Goal: Navigation & Orientation: Find specific page/section

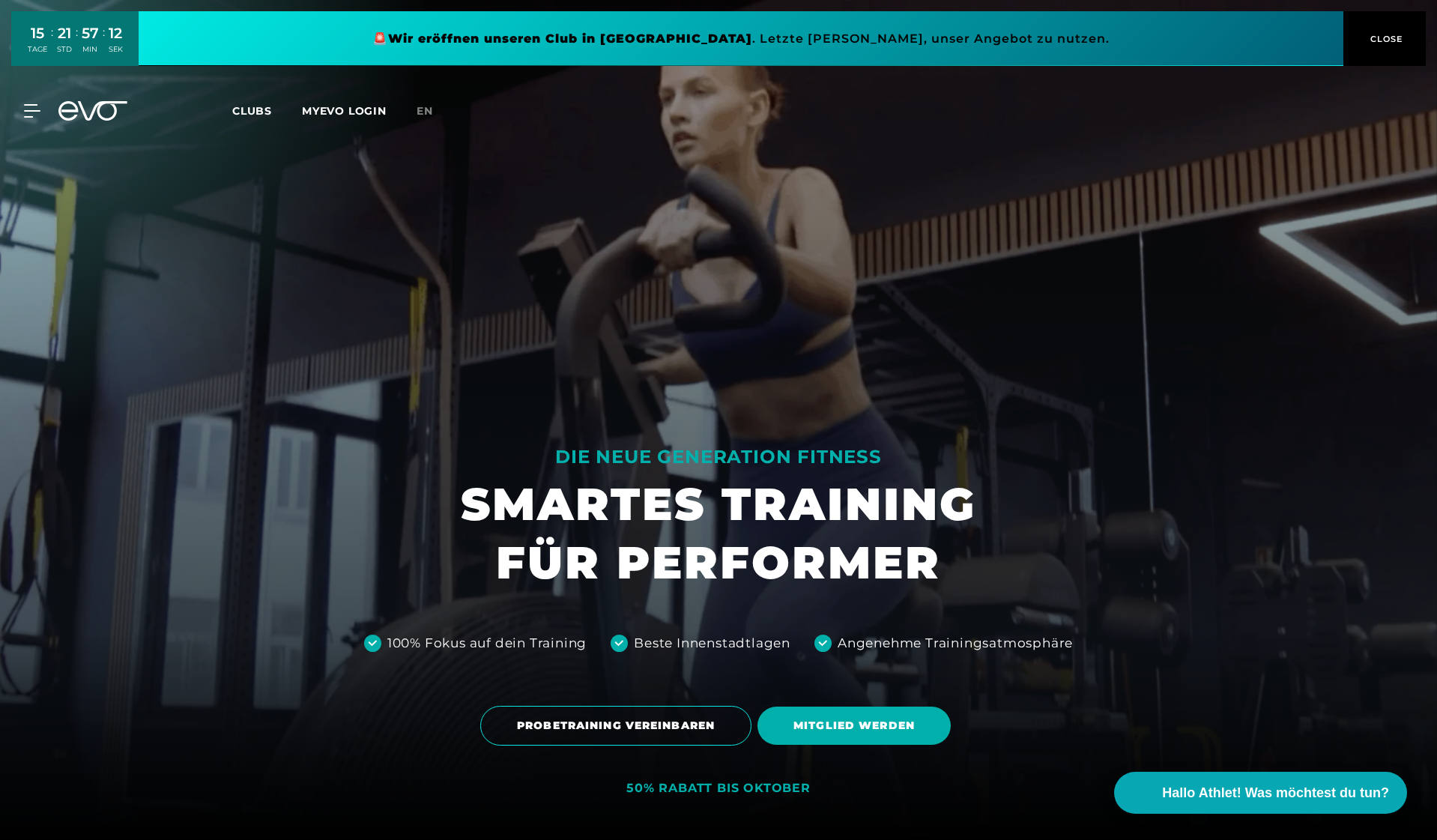
click at [544, 40] on link at bounding box center [741, 39] width 1205 height 55
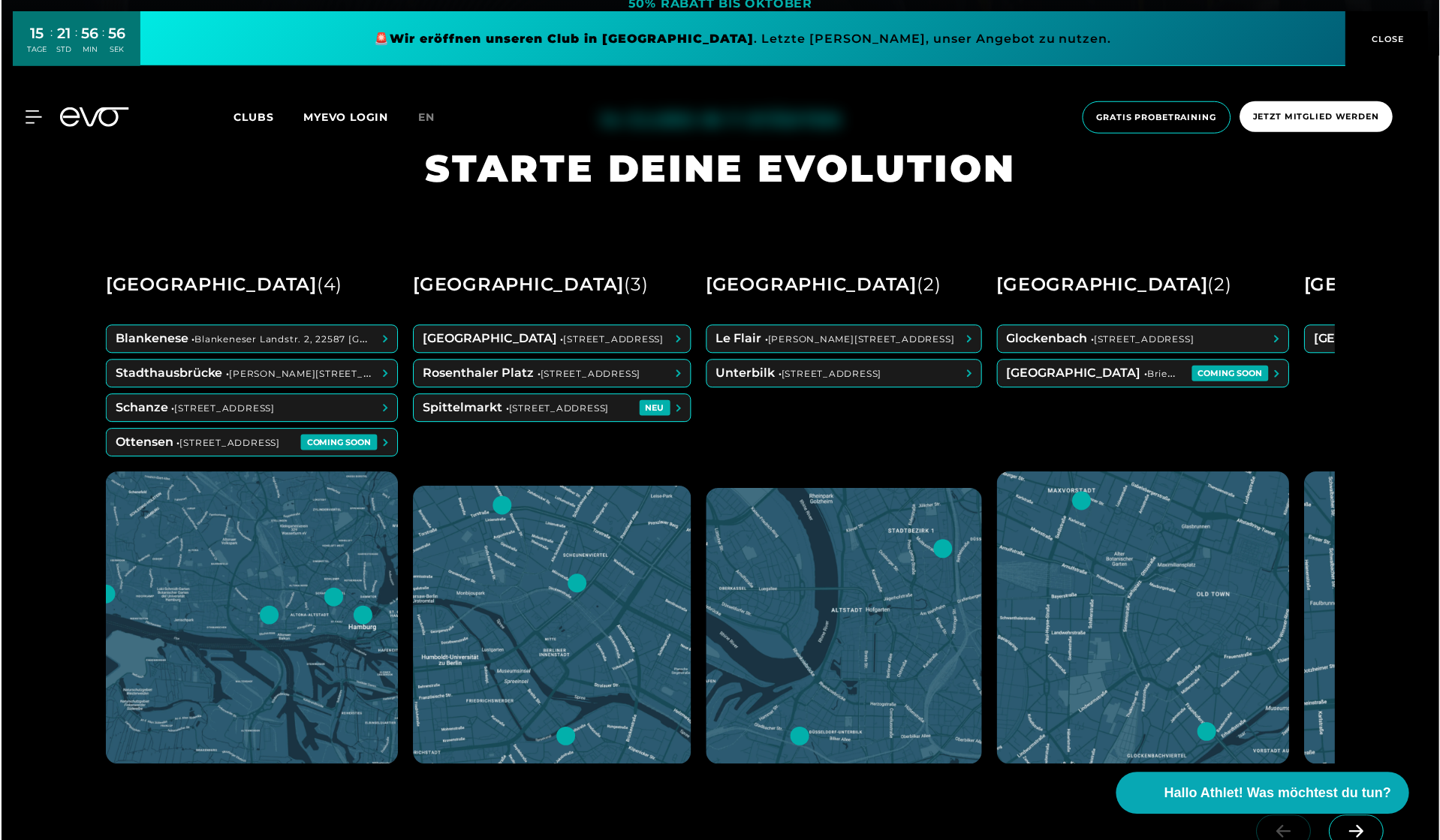
scroll to position [890, 0]
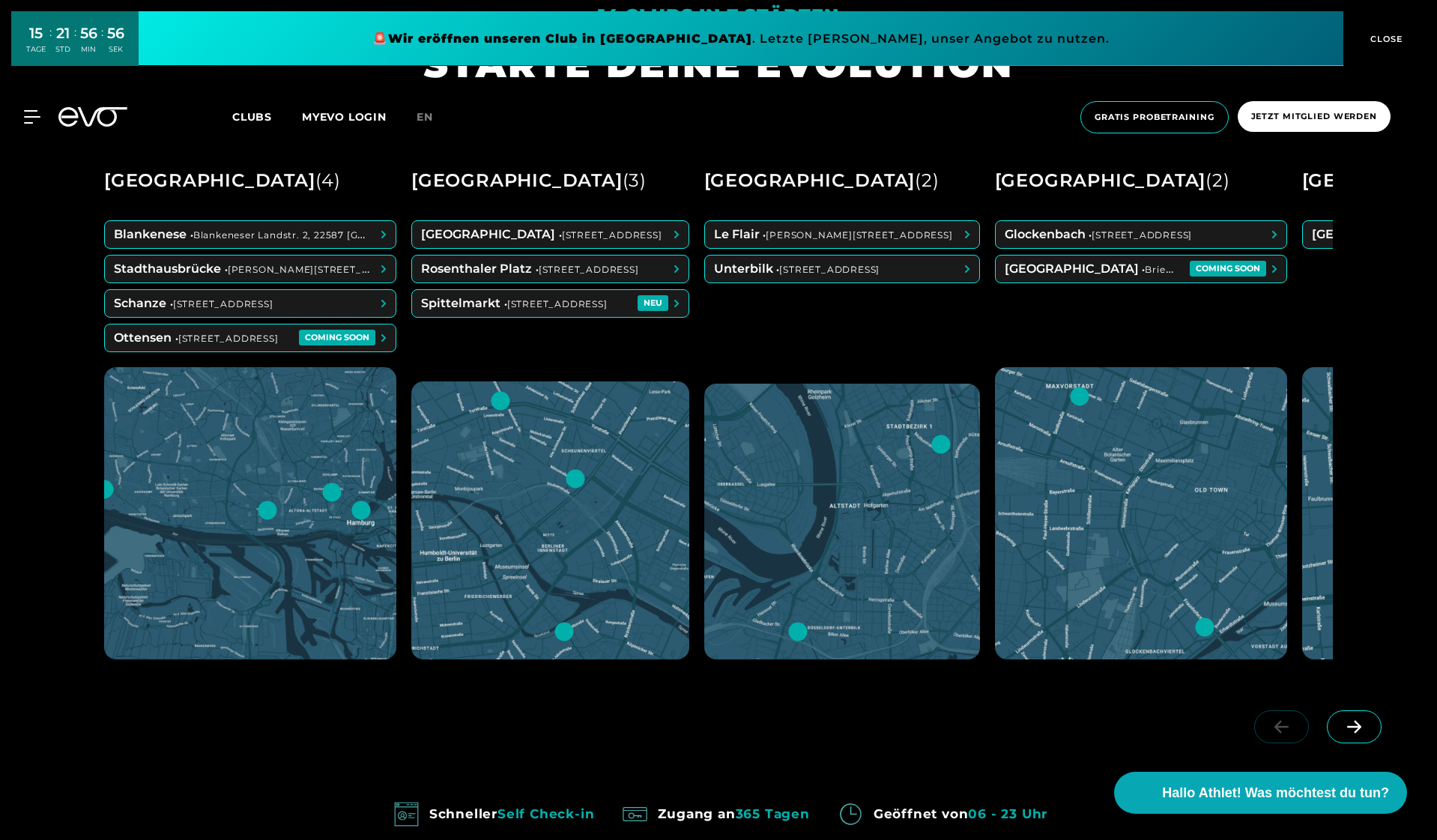
click at [249, 500] on div at bounding box center [250, 513] width 292 height 292
click at [332, 492] on div at bounding box center [331, 492] width 22 height 22
click at [361, 510] on div at bounding box center [361, 510] width 22 height 22
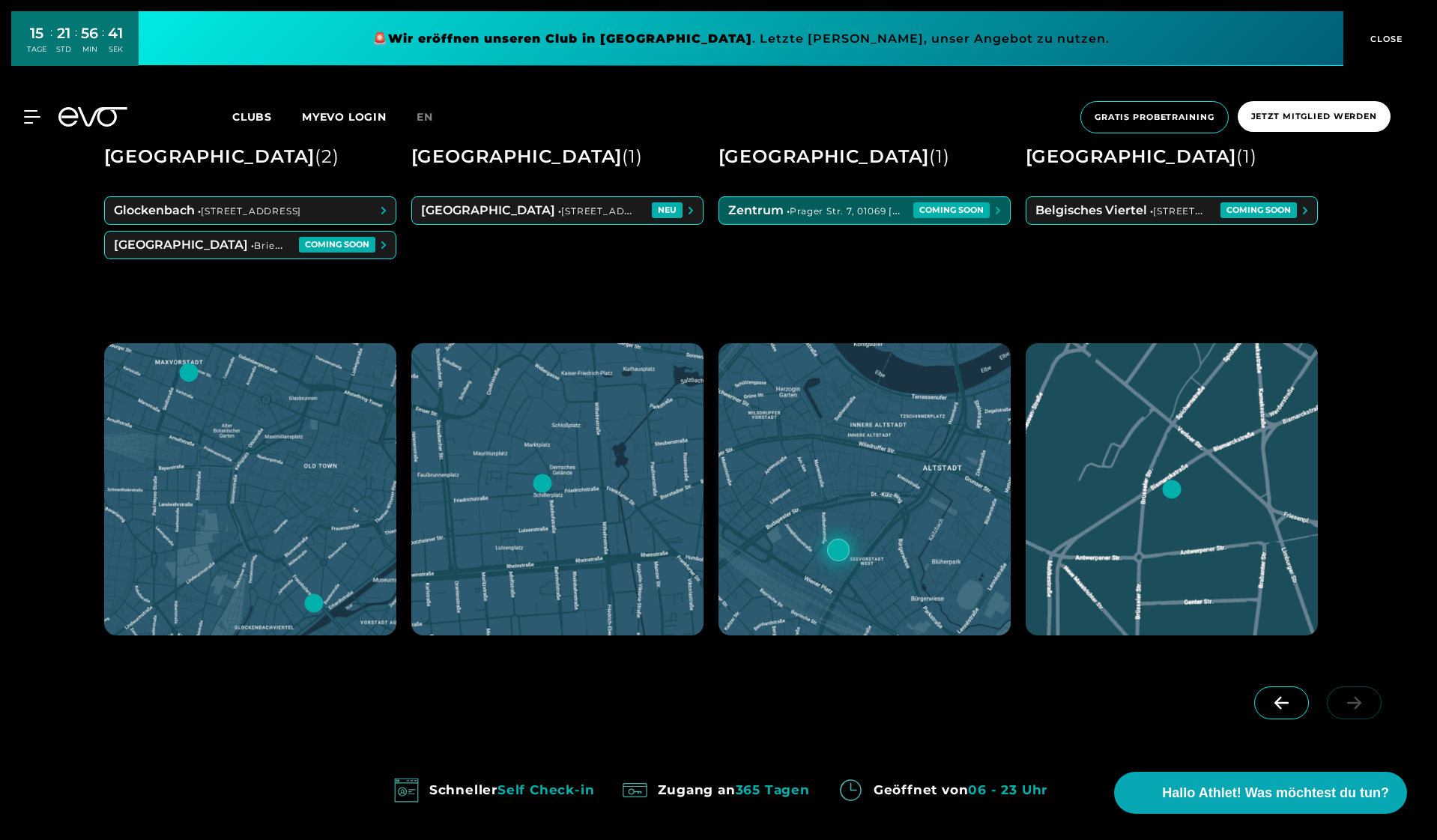
scroll to position [0, 907]
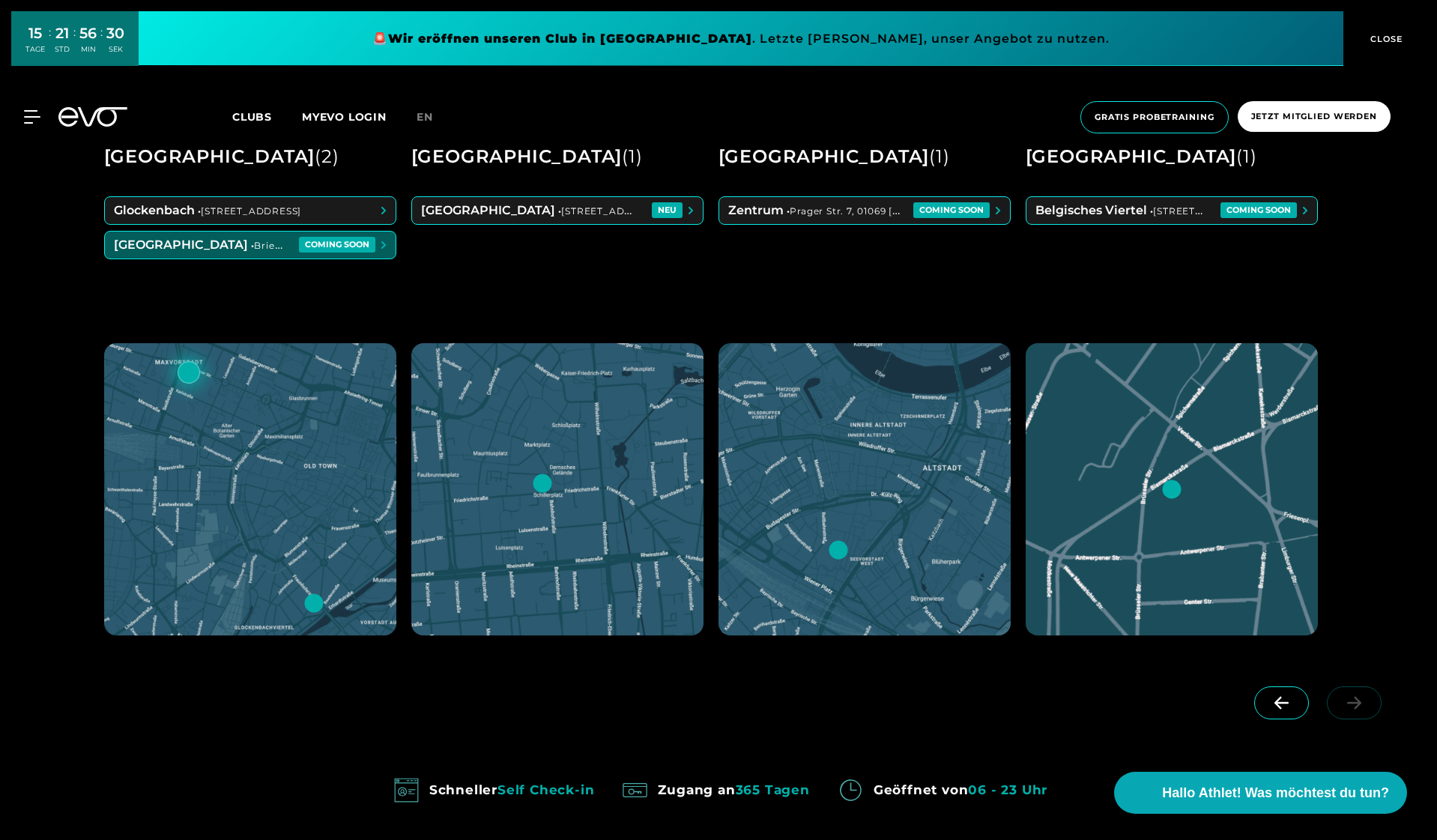
click at [300, 246] on span at bounding box center [250, 245] width 290 height 27
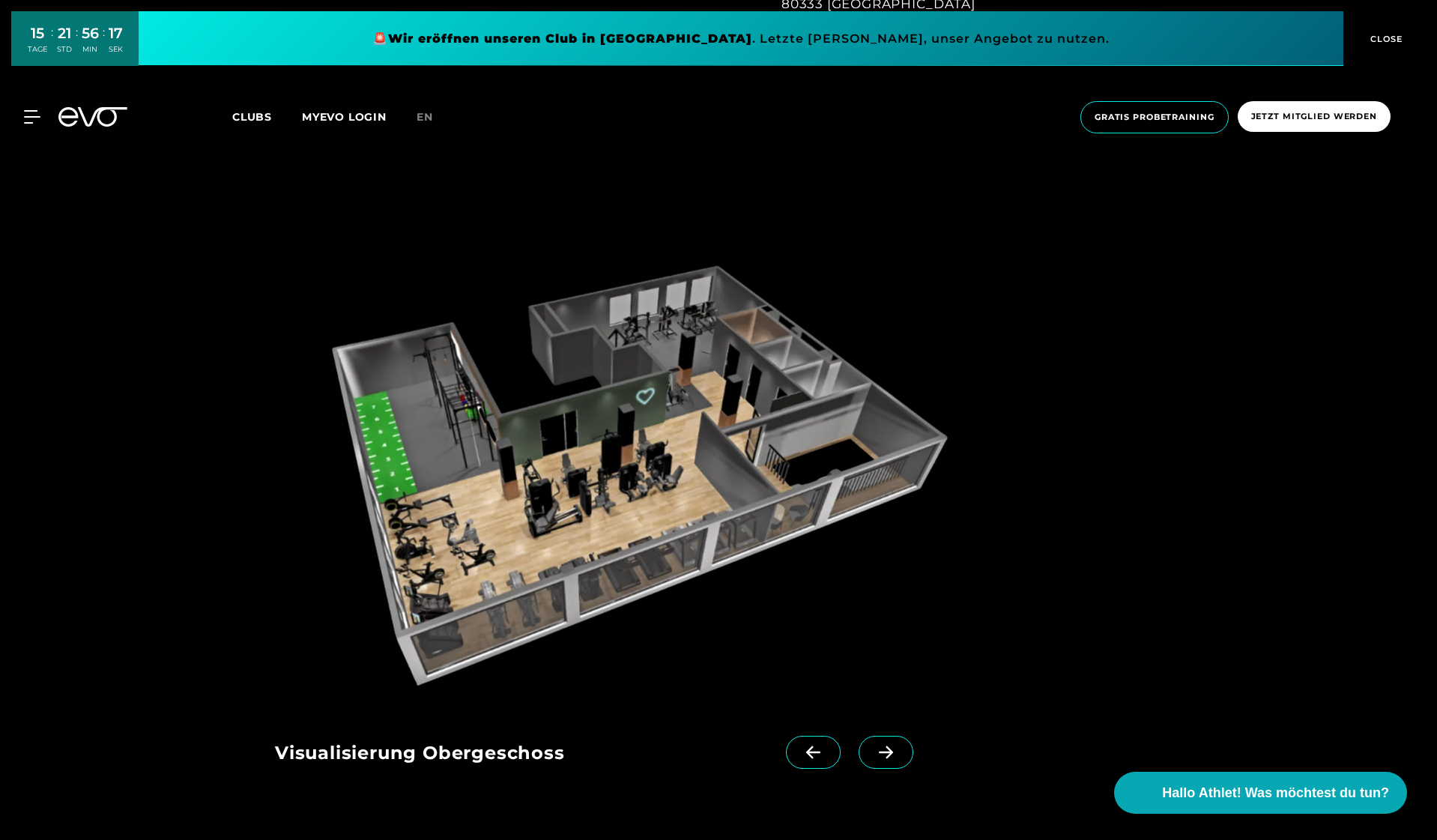
scroll to position [1644, 0]
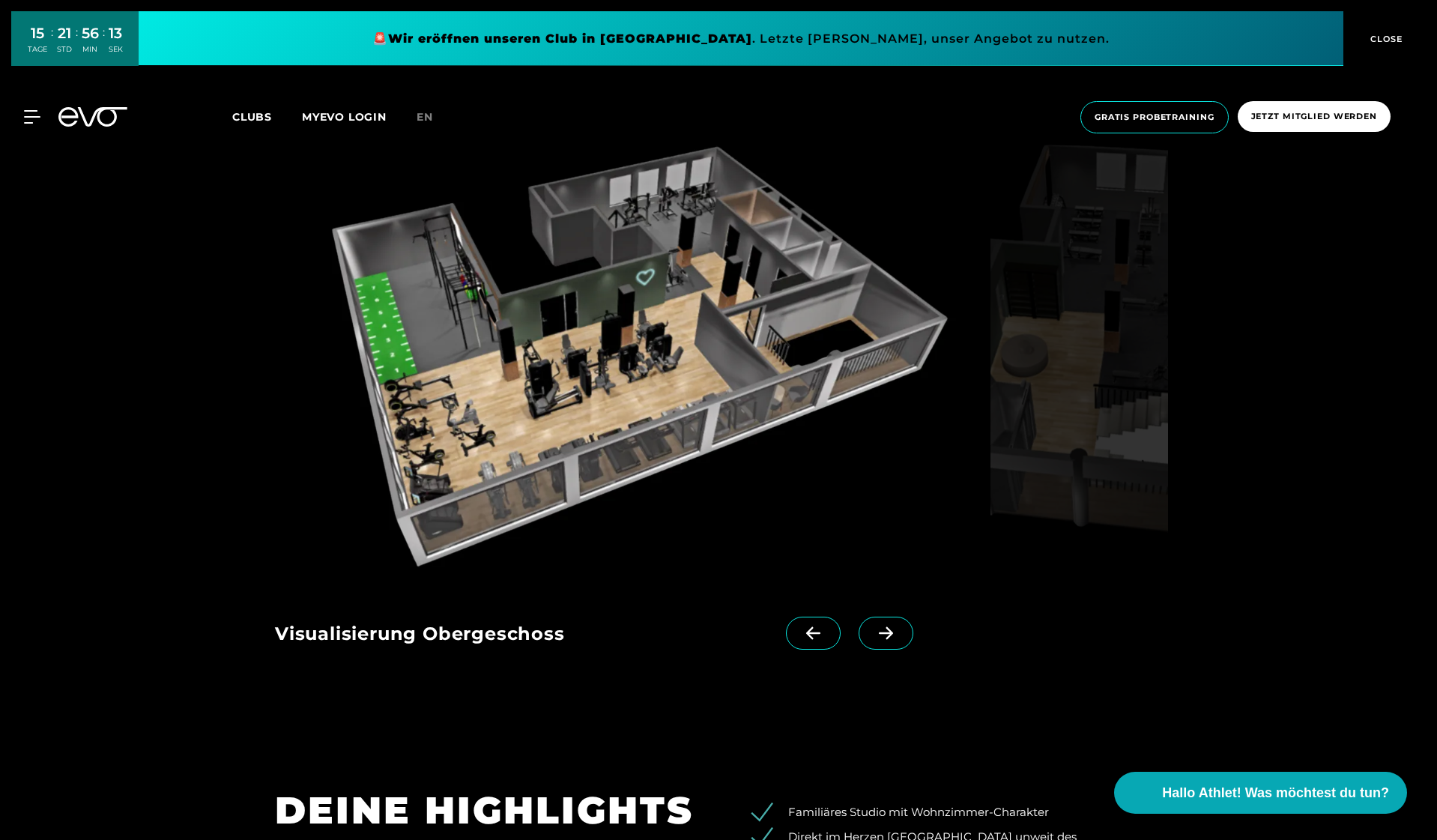
click at [890, 635] on icon at bounding box center [886, 633] width 14 height 12
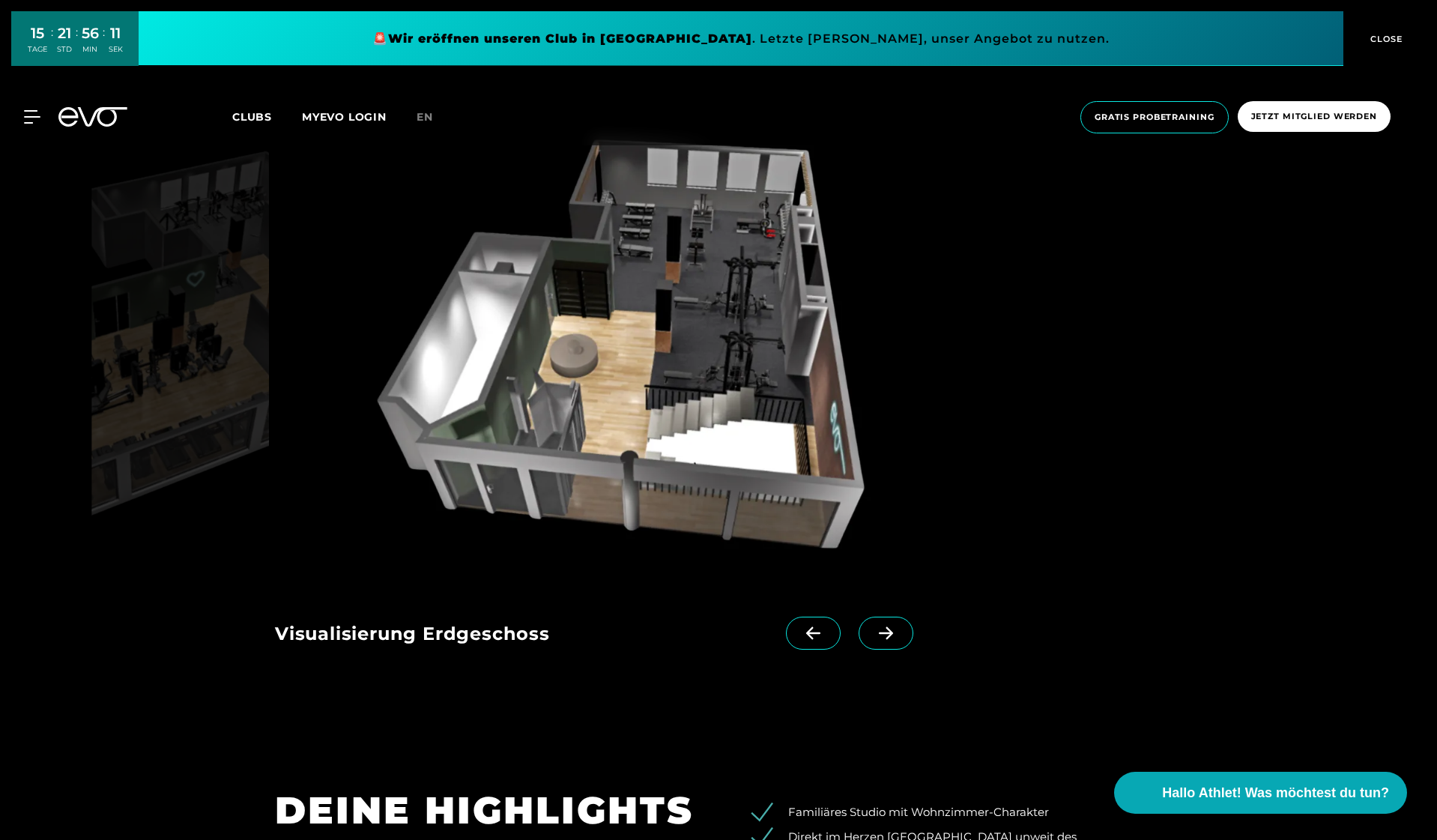
click at [886, 632] on icon at bounding box center [886, 632] width 26 height 13
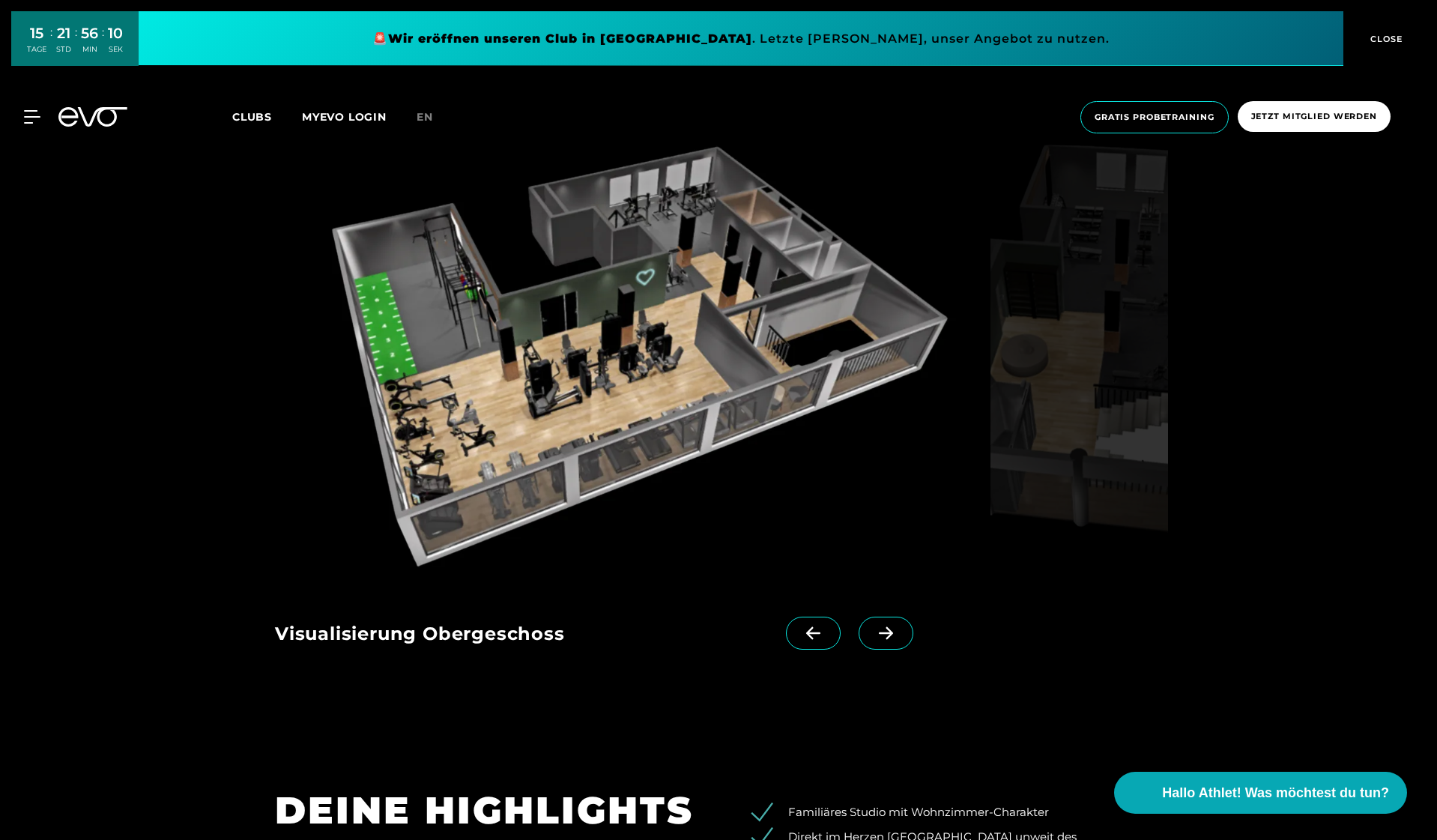
click at [796, 638] on span at bounding box center [813, 633] width 55 height 33
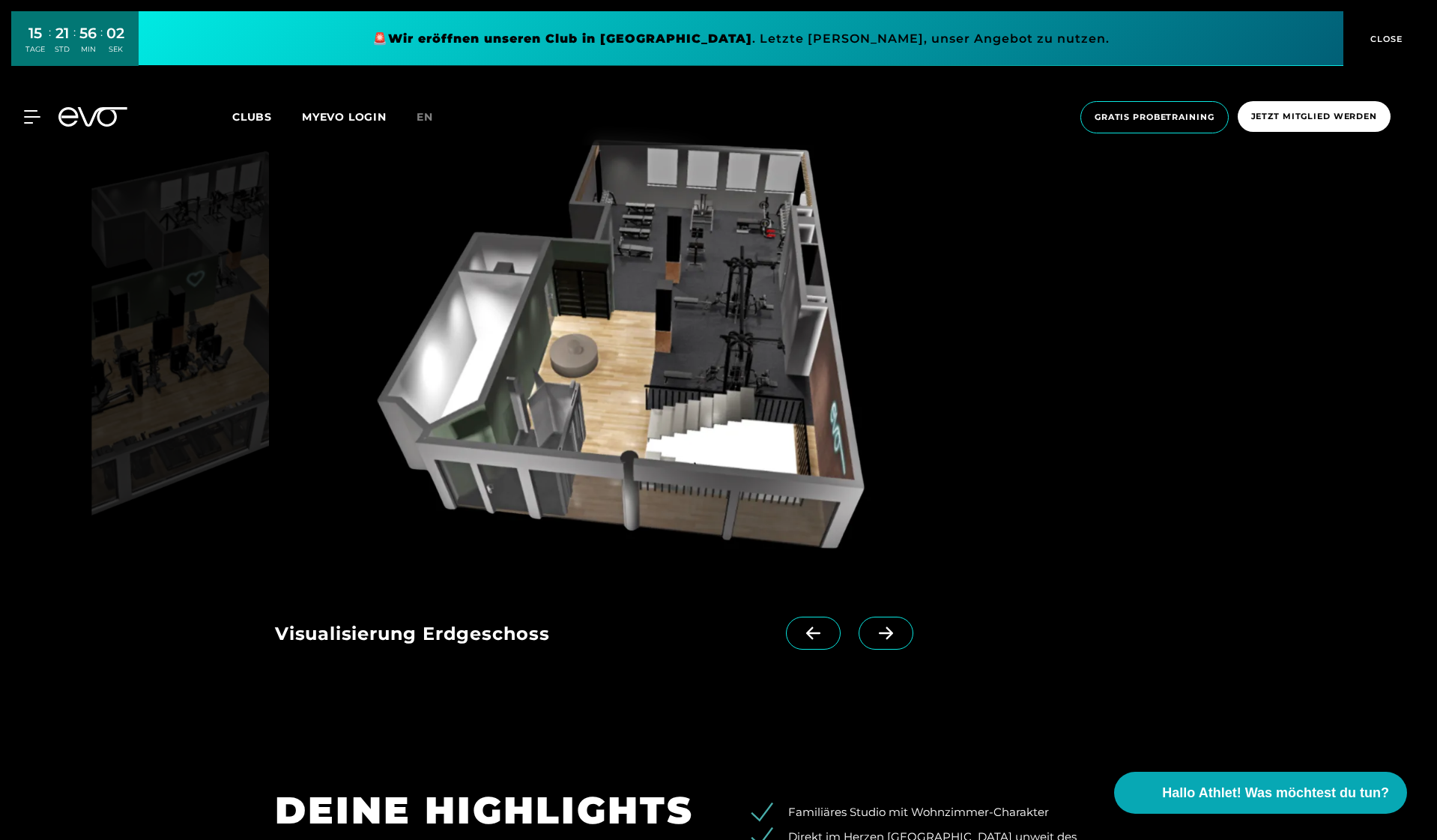
click at [890, 641] on span at bounding box center [886, 633] width 55 height 33
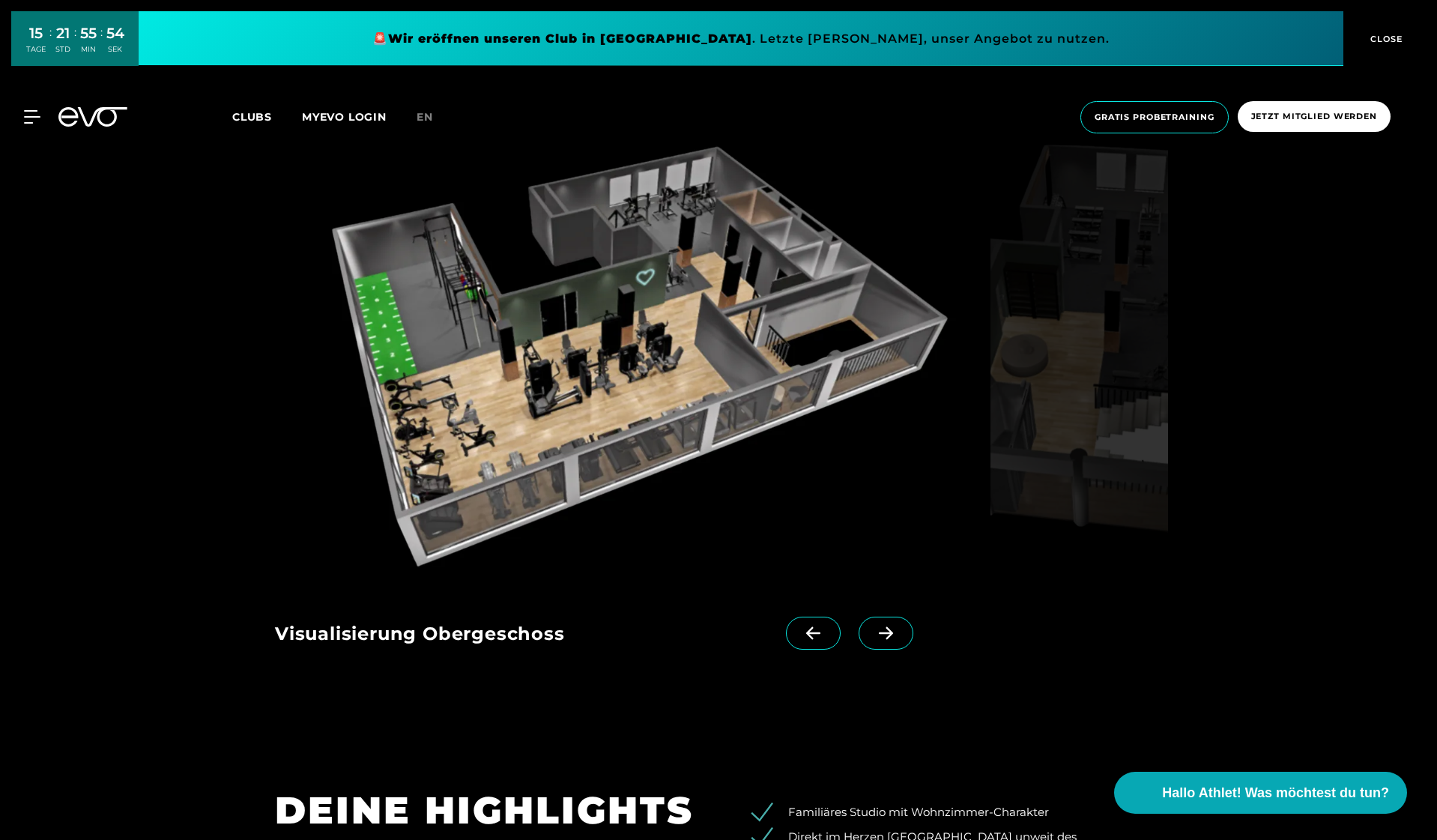
click at [888, 646] on span at bounding box center [886, 633] width 55 height 33
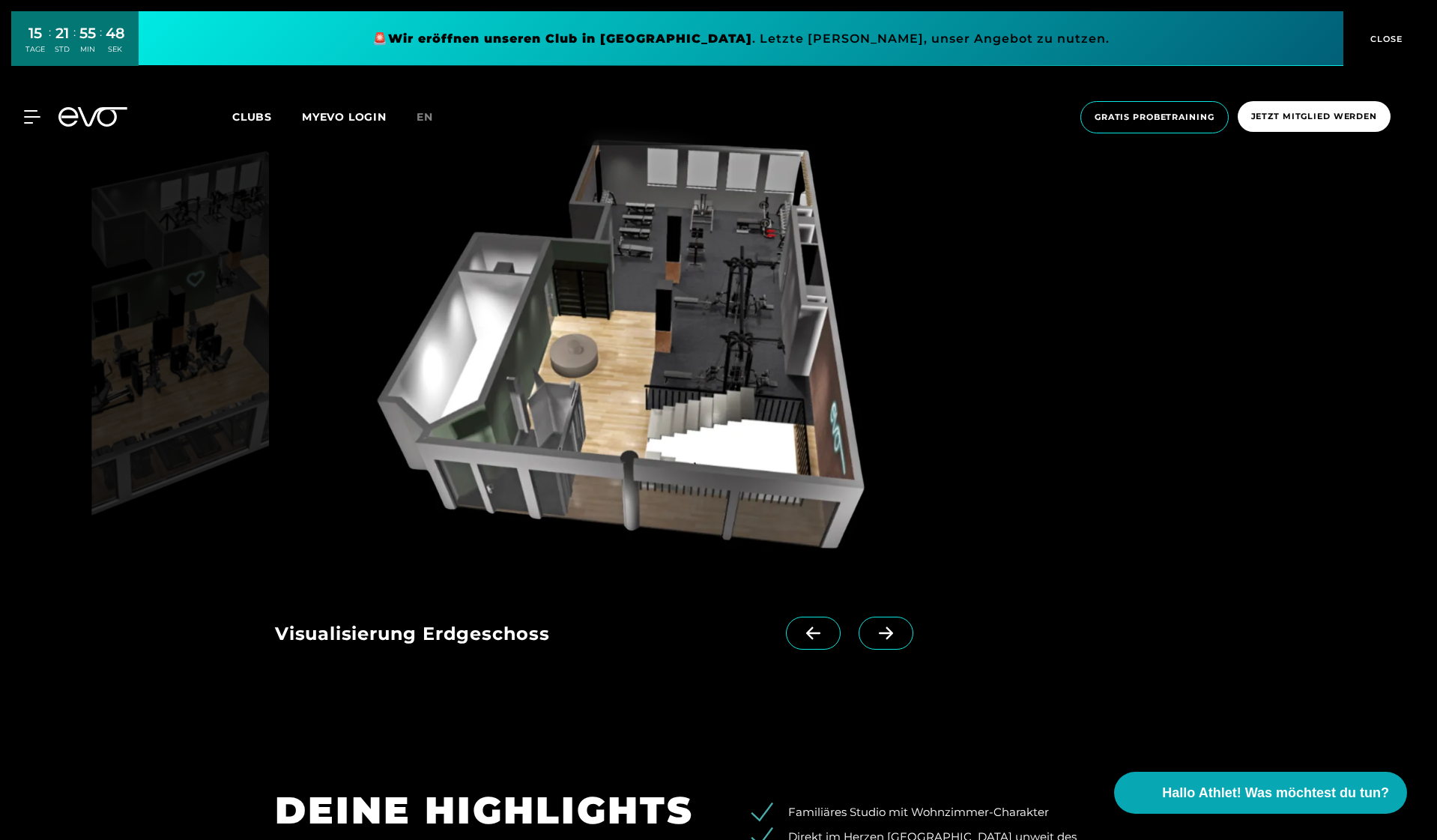
click at [793, 638] on span at bounding box center [813, 633] width 55 height 33
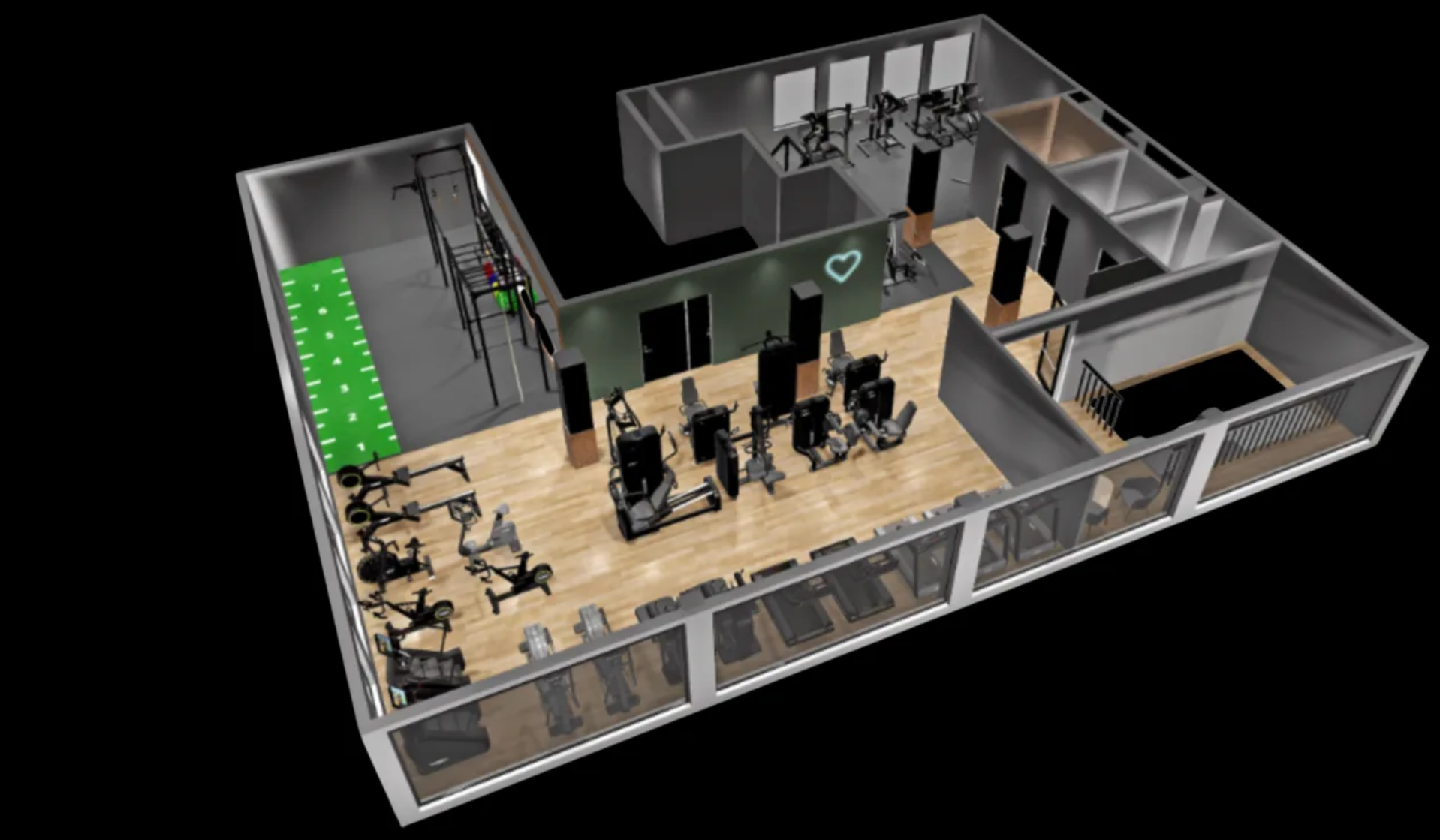
scroll to position [1689, 0]
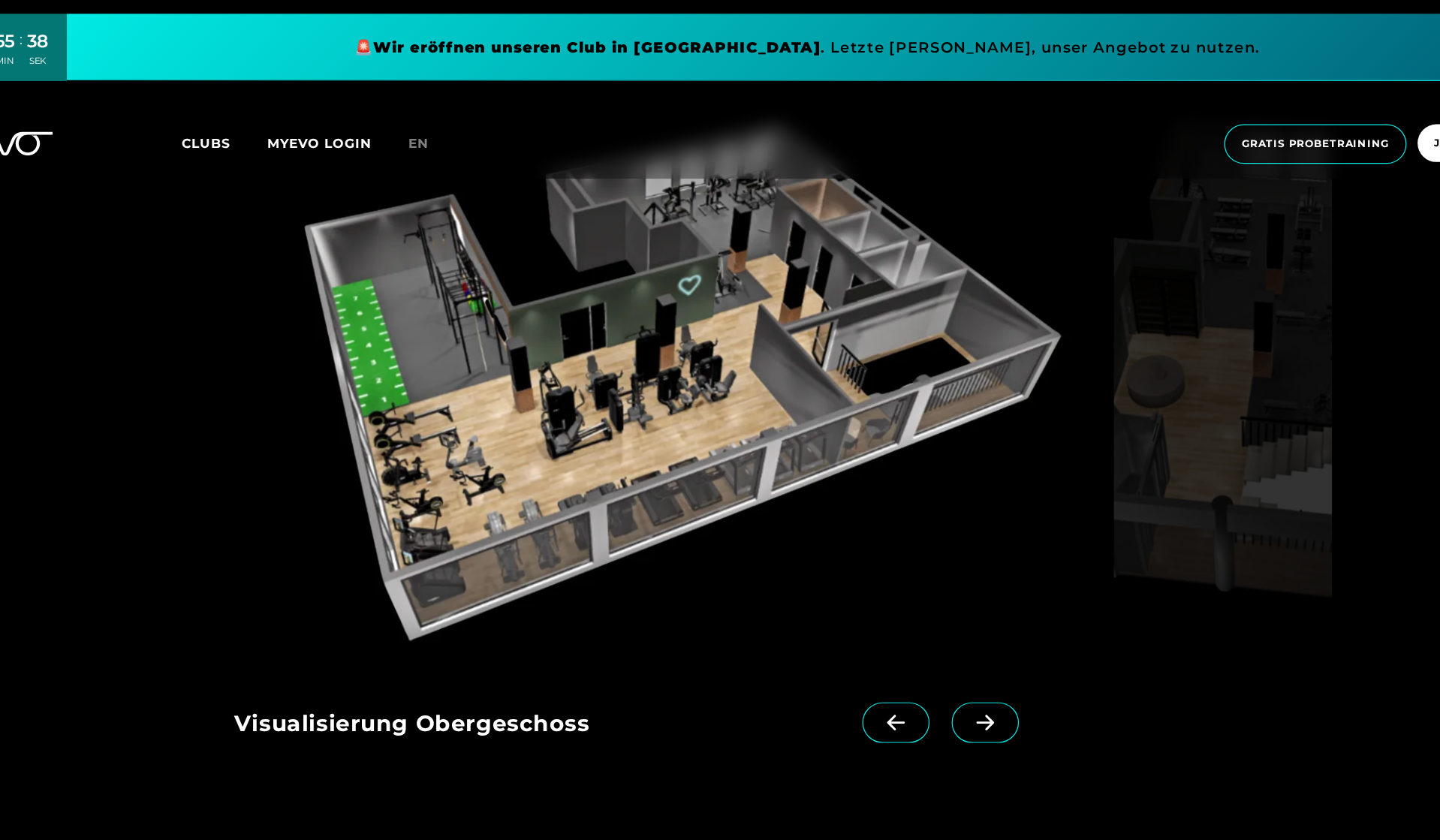
click at [881, 591] on icon at bounding box center [888, 589] width 14 height 12
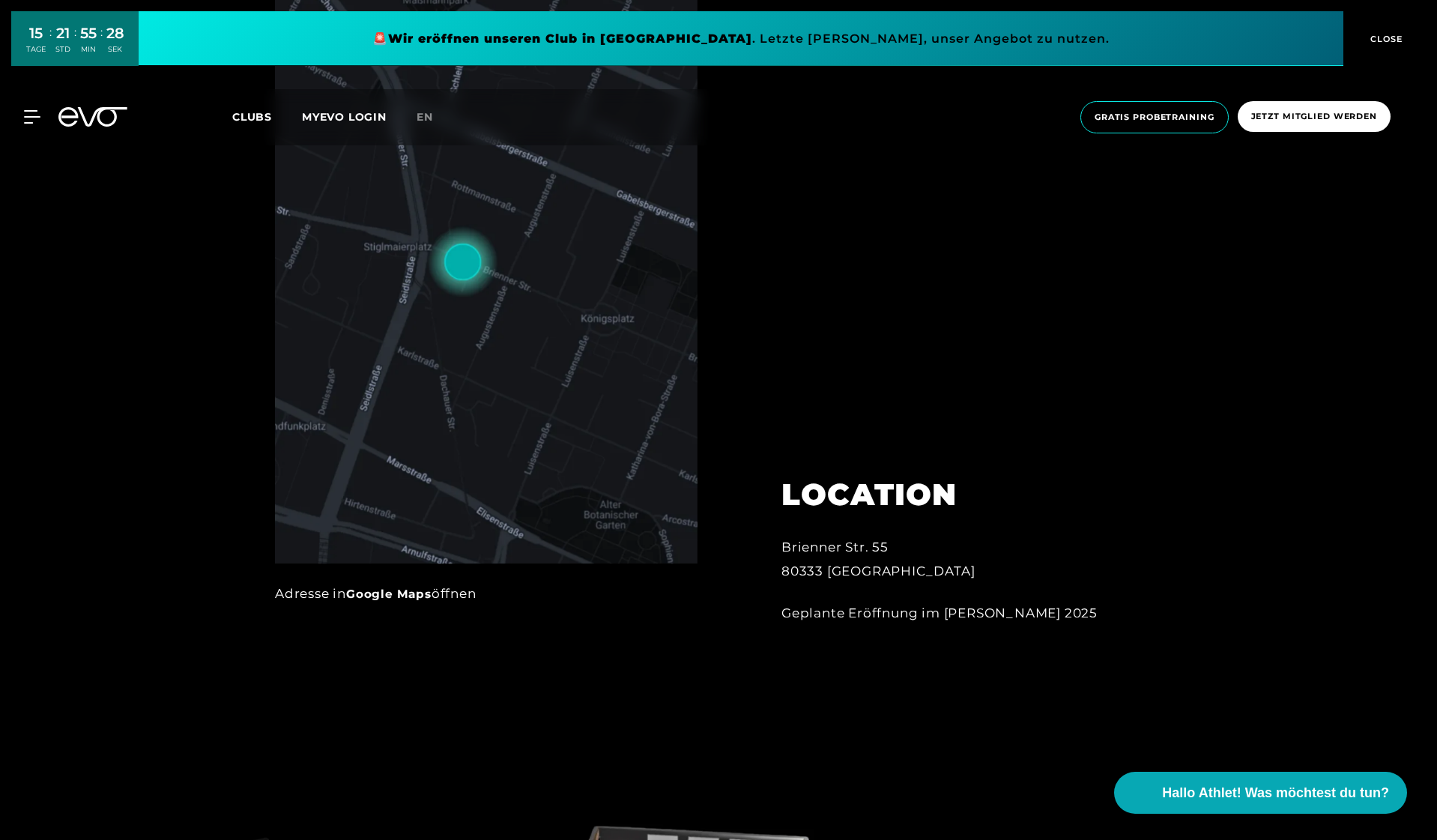
scroll to position [784, 0]
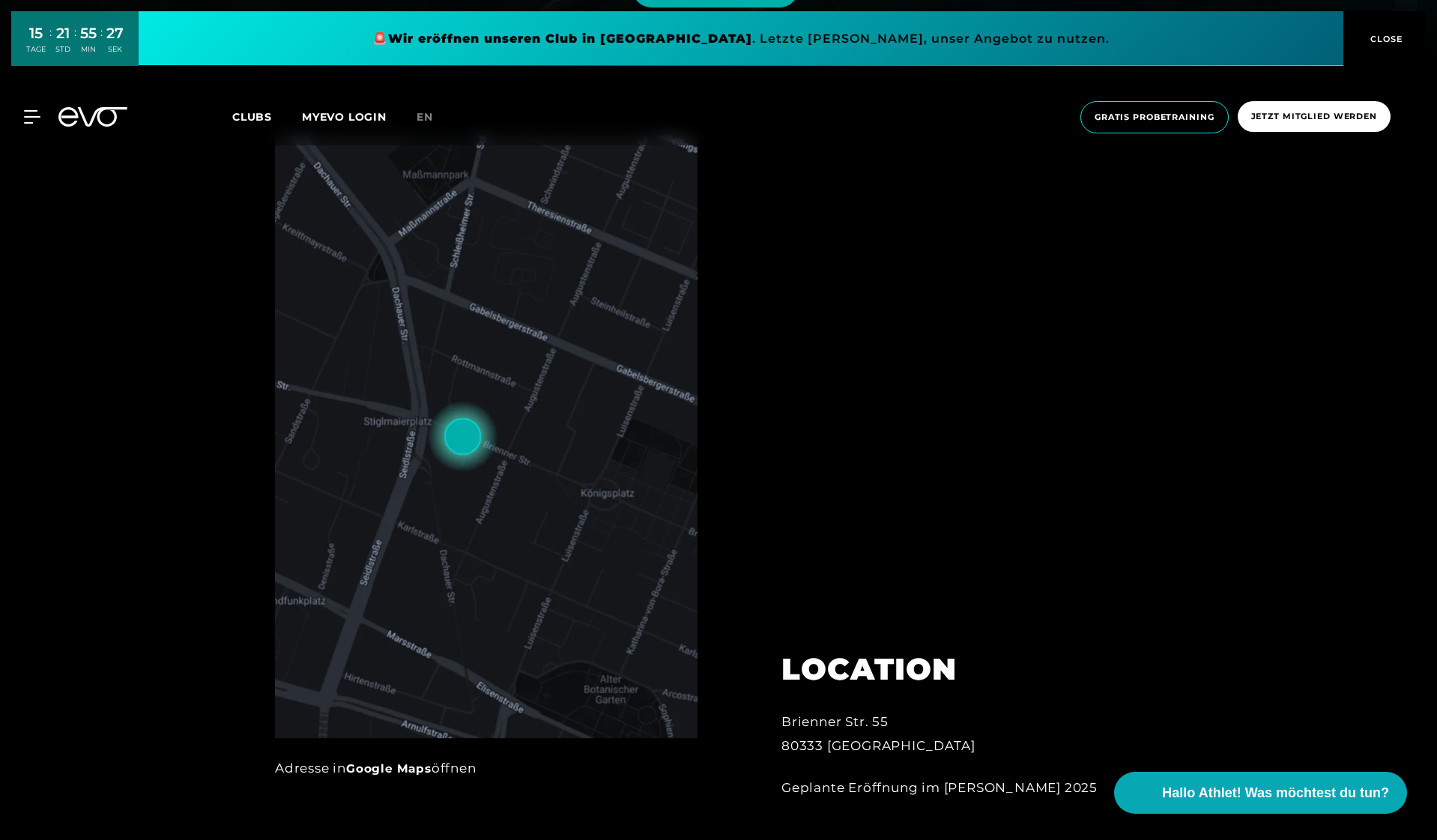
click at [258, 117] on span "Clubs" at bounding box center [252, 117] width 39 height 13
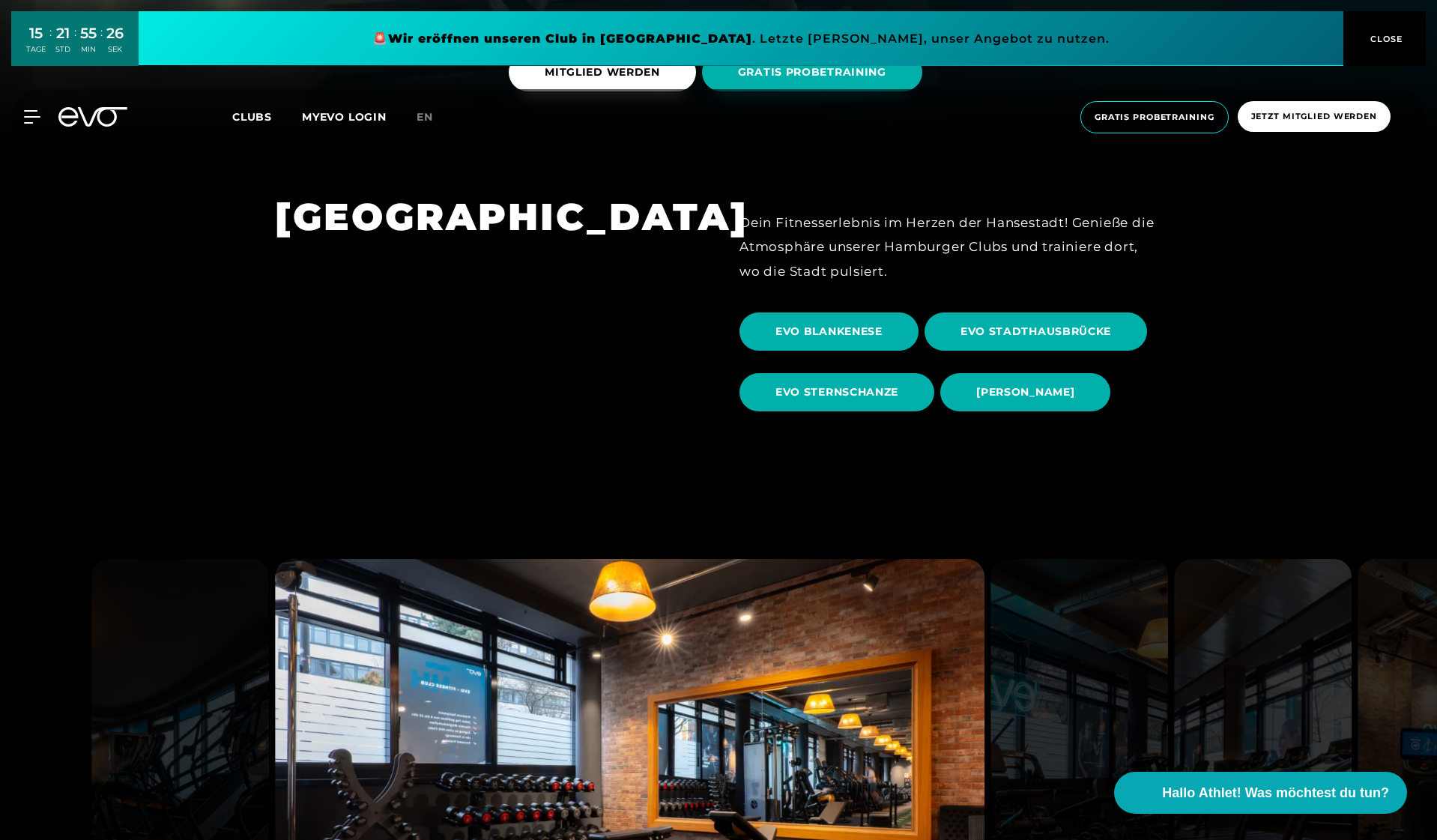
scroll to position [466, 0]
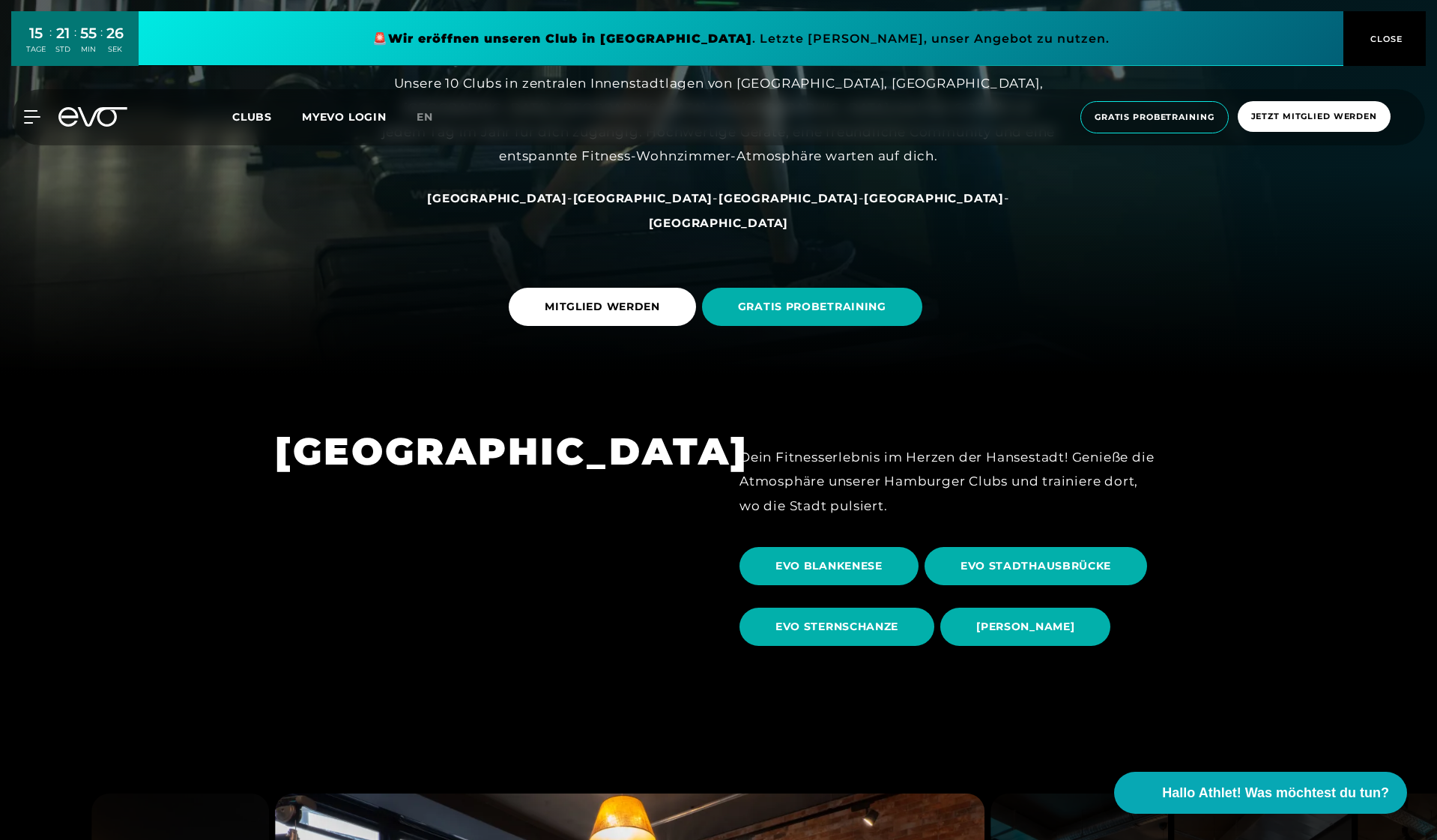
click at [618, 205] on span "[GEOGRAPHIC_DATA]" at bounding box center [642, 198] width 140 height 14
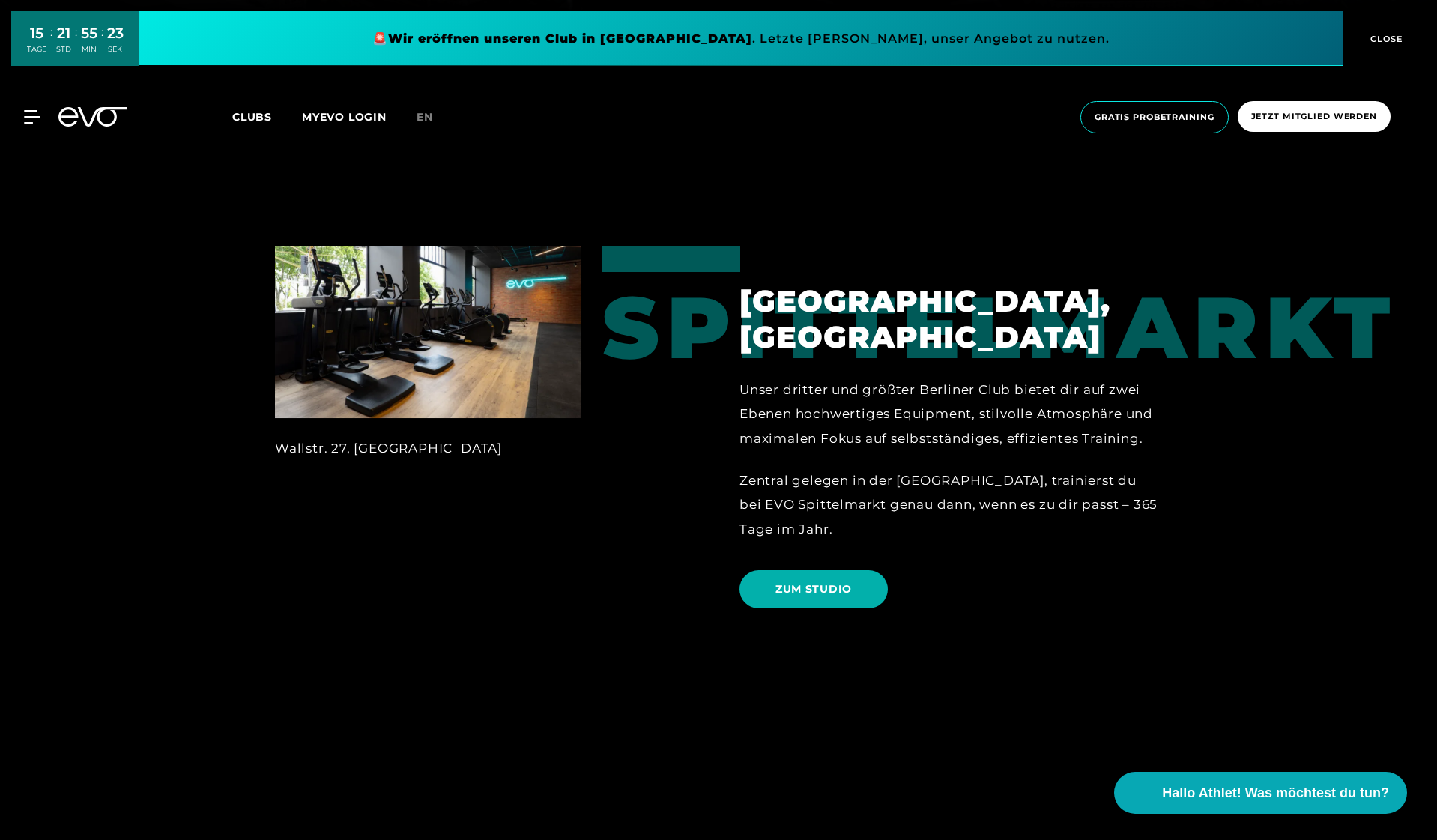
scroll to position [382, 0]
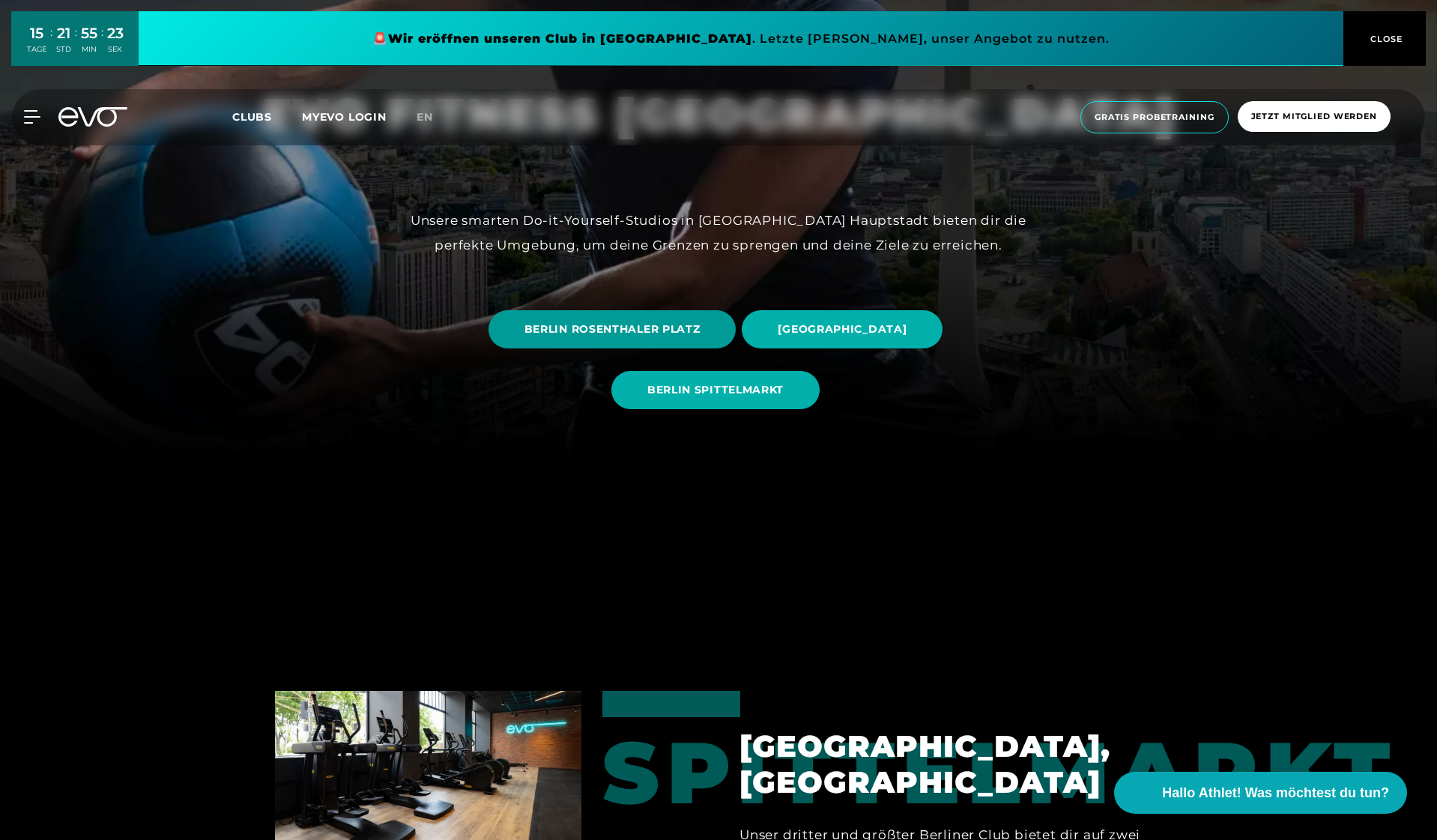
click at [600, 334] on span "BERLIN ROSENTHALER PLATZ" at bounding box center [612, 329] width 176 height 15
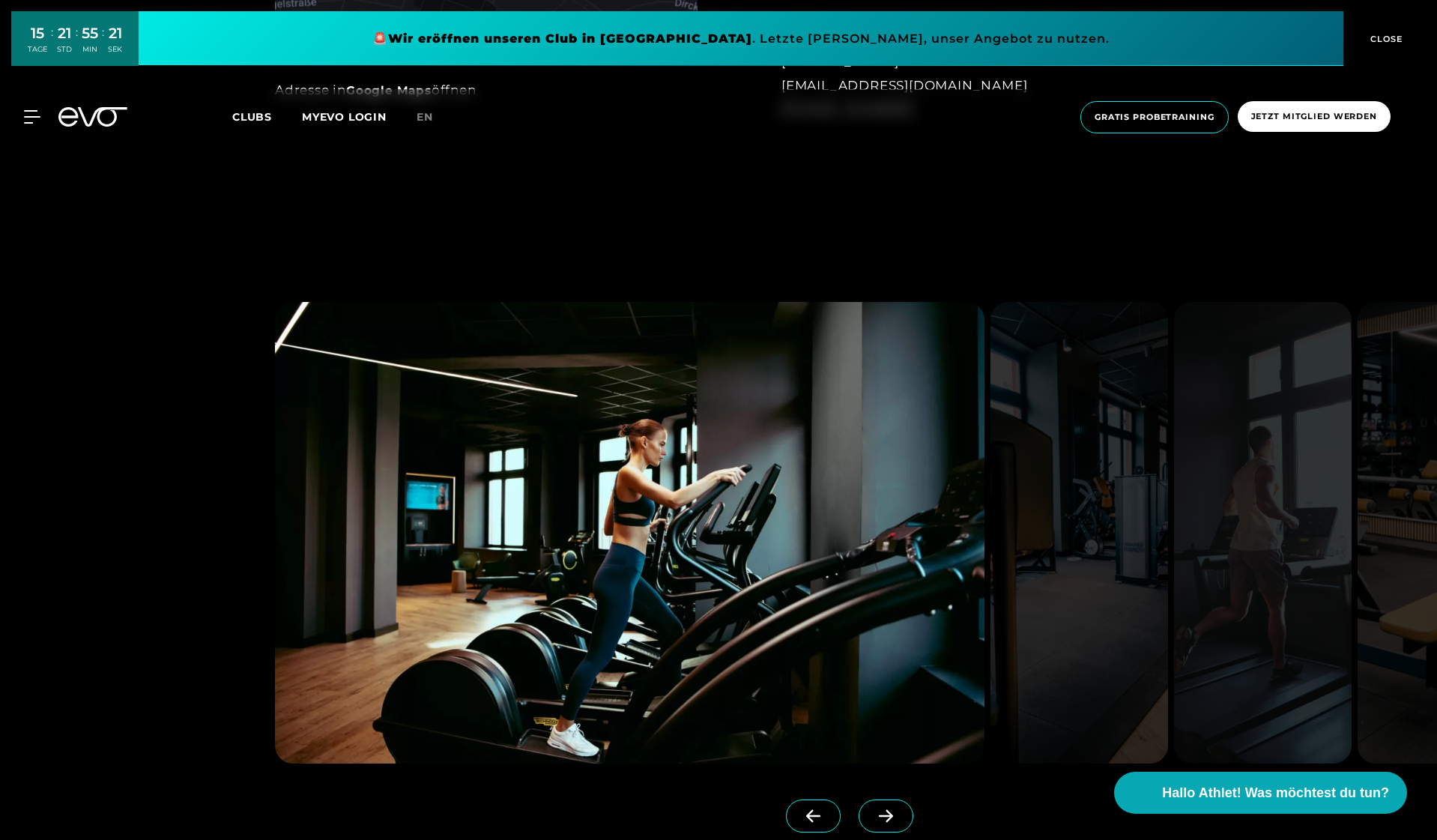
scroll to position [1638, 0]
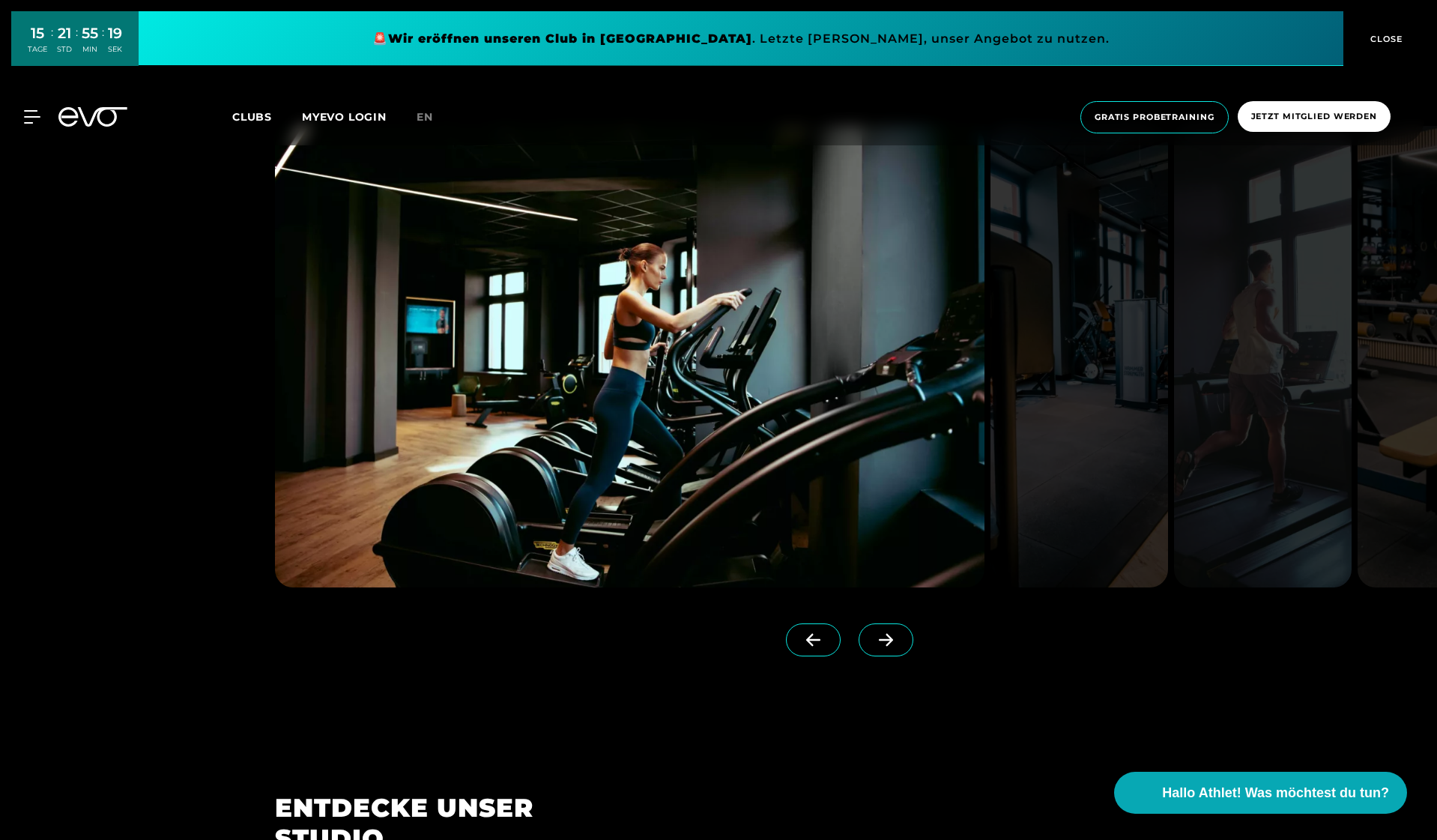
click at [903, 643] on span at bounding box center [886, 639] width 55 height 33
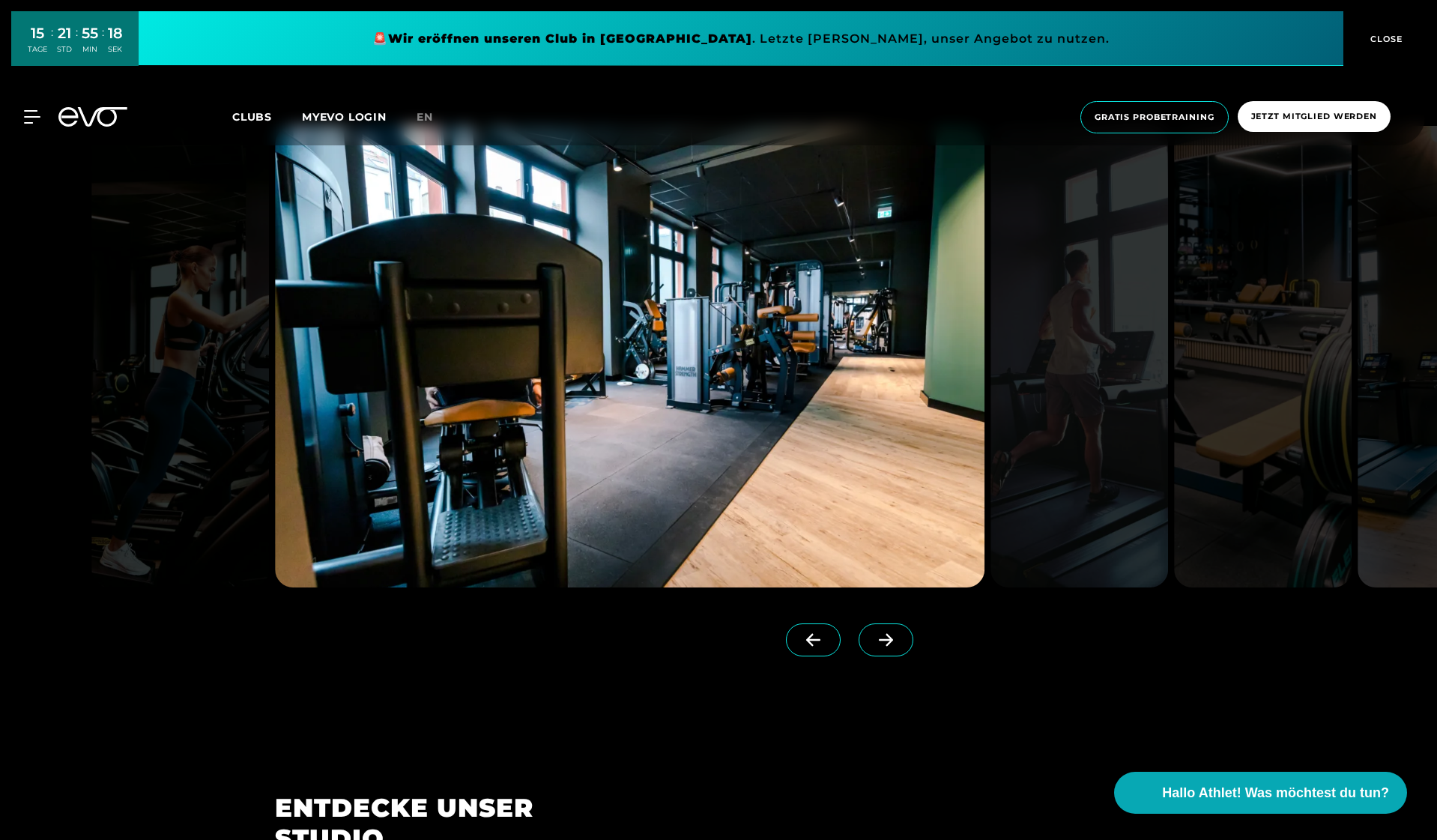
click at [896, 643] on icon at bounding box center [886, 639] width 26 height 13
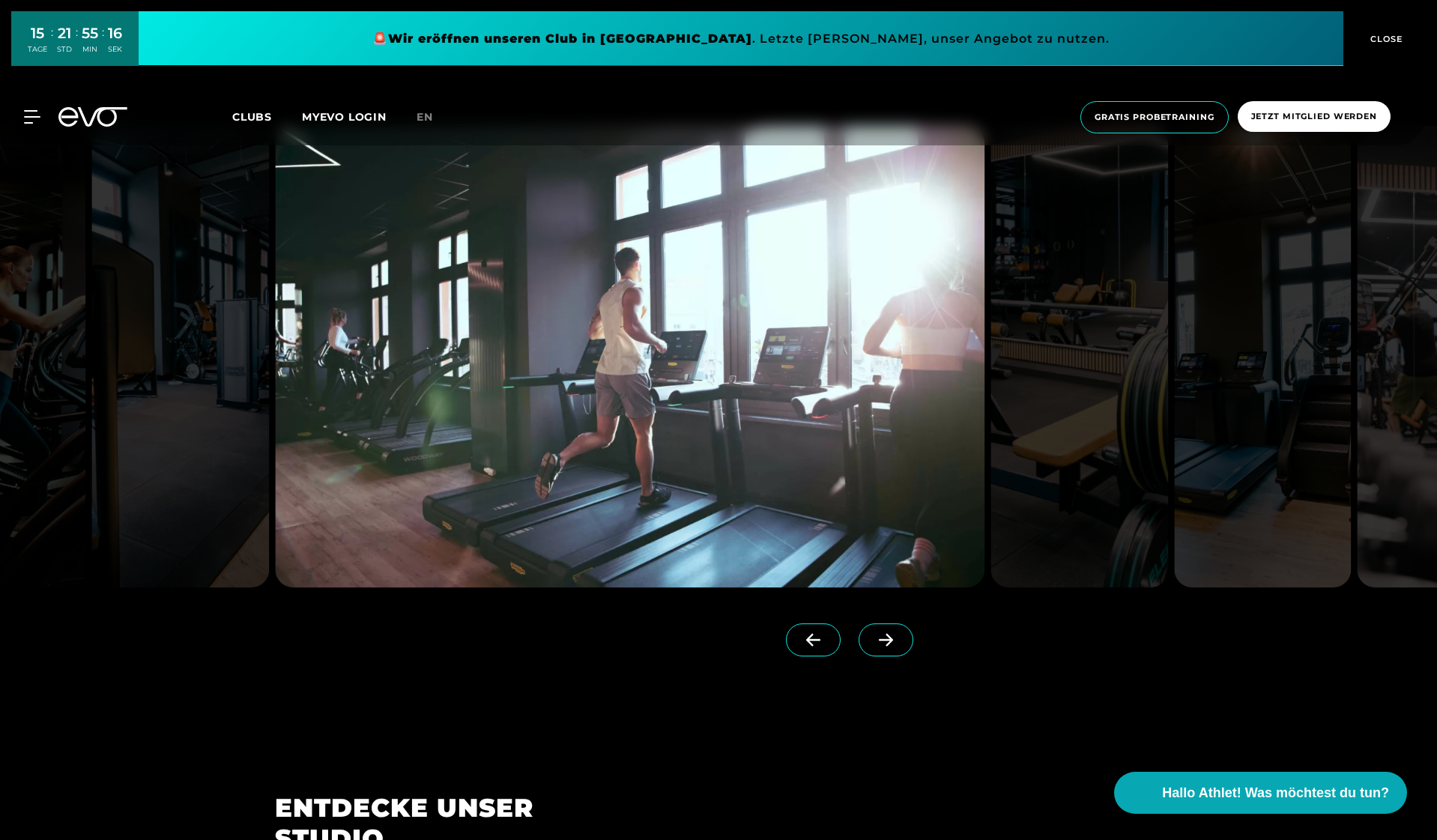
click at [896, 643] on icon at bounding box center [886, 639] width 26 height 13
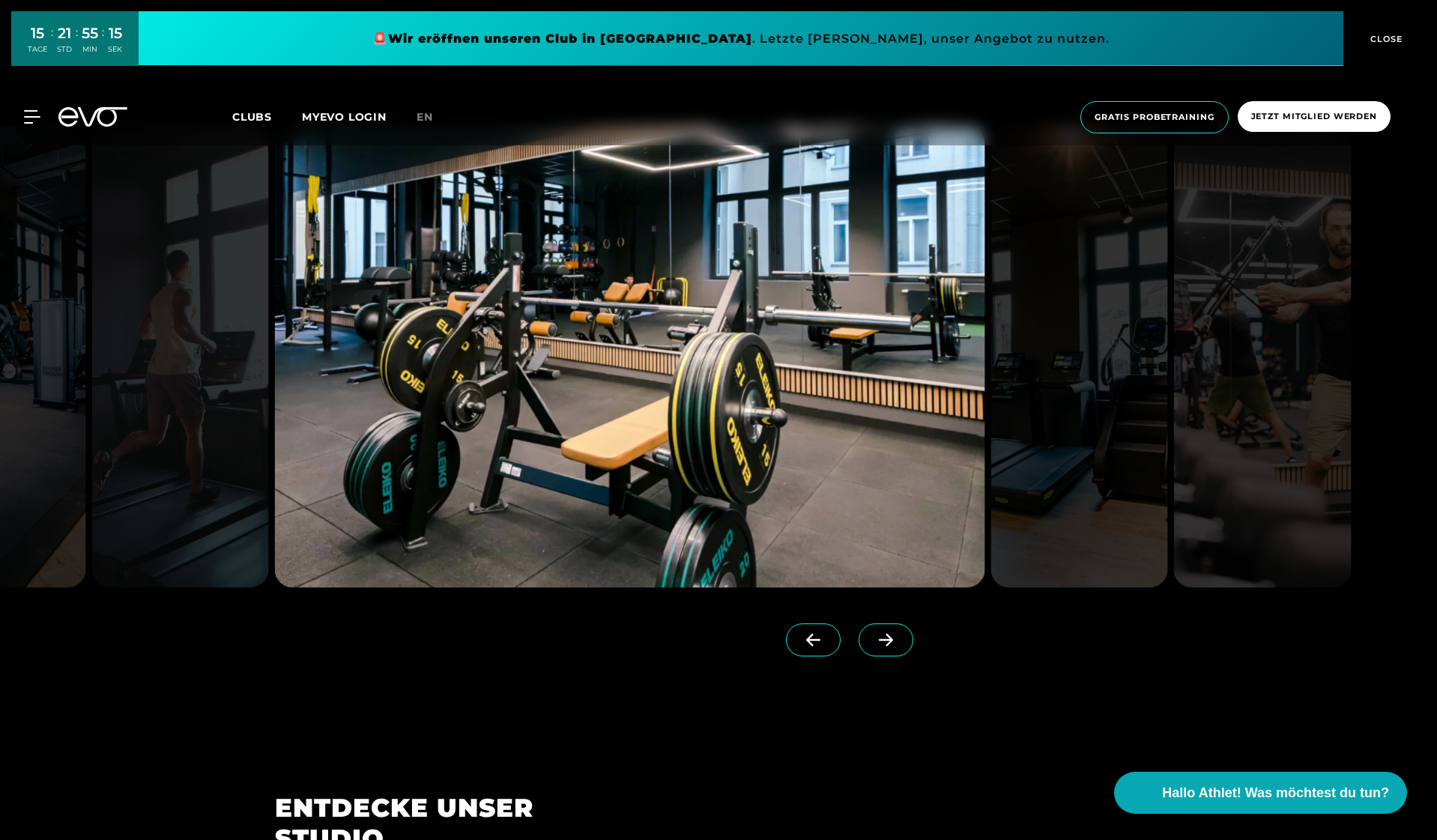
click at [896, 643] on icon at bounding box center [886, 639] width 26 height 13
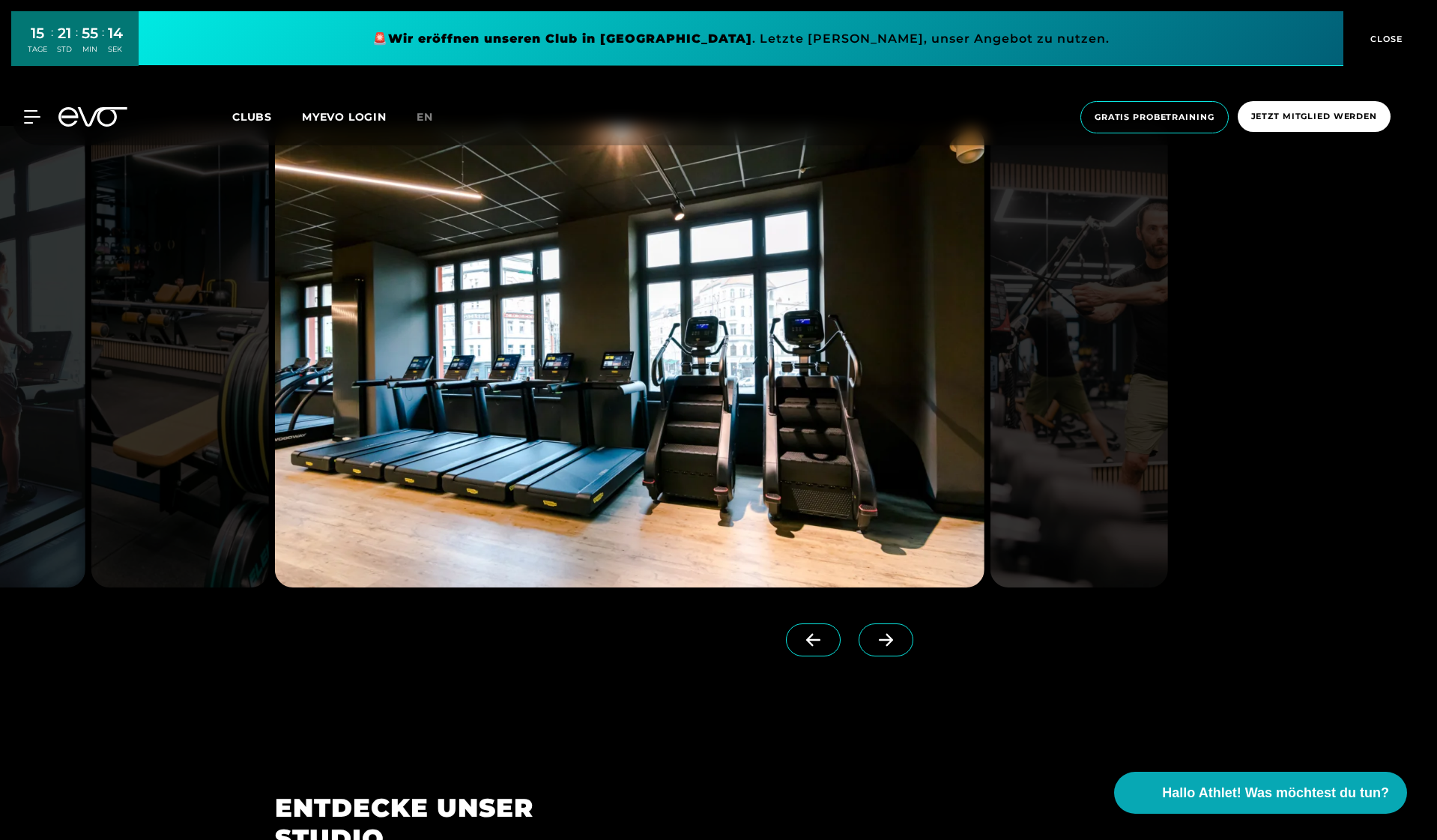
click at [896, 642] on icon at bounding box center [886, 639] width 26 height 13
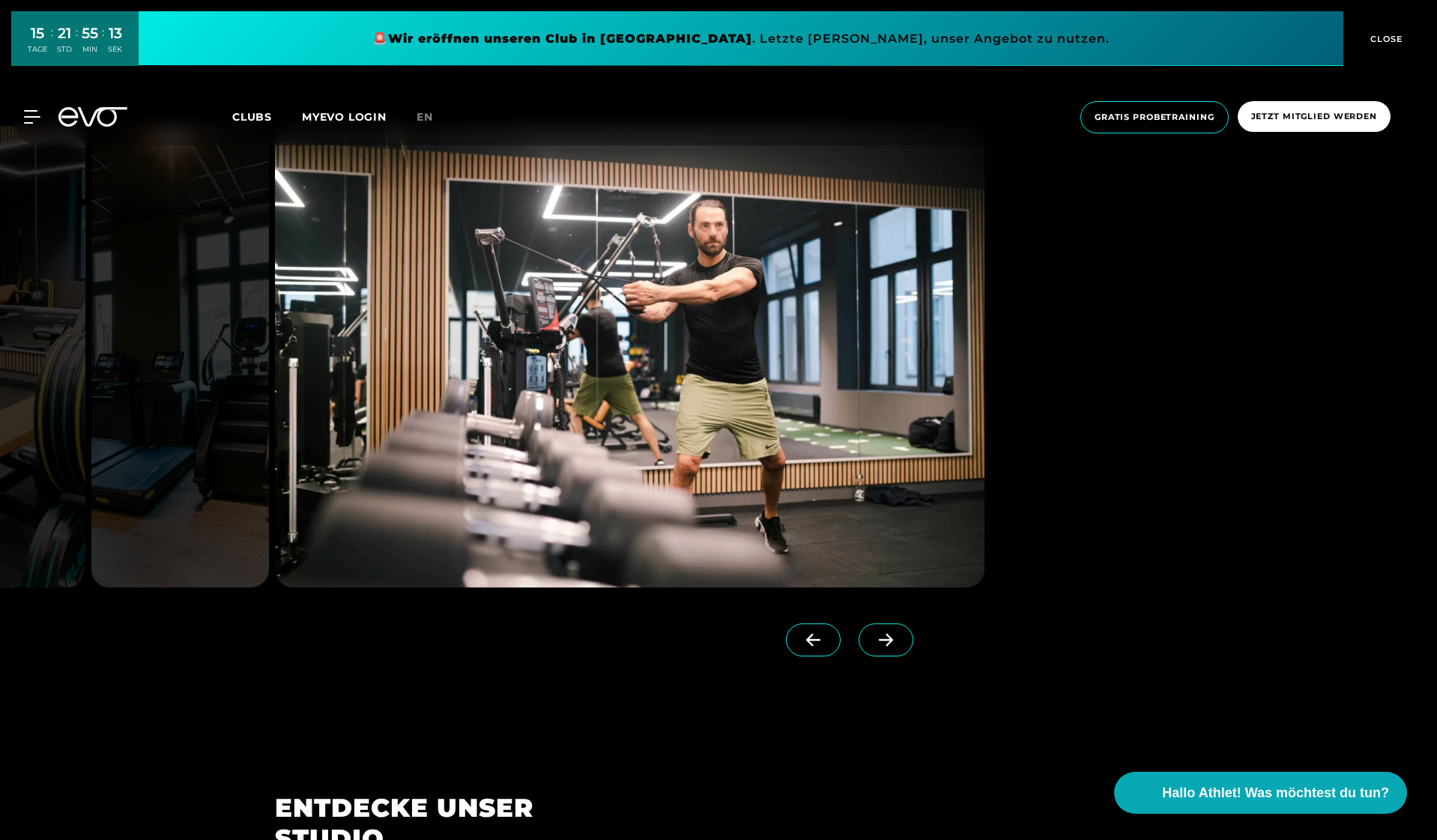
click at [896, 642] on icon at bounding box center [886, 639] width 26 height 13
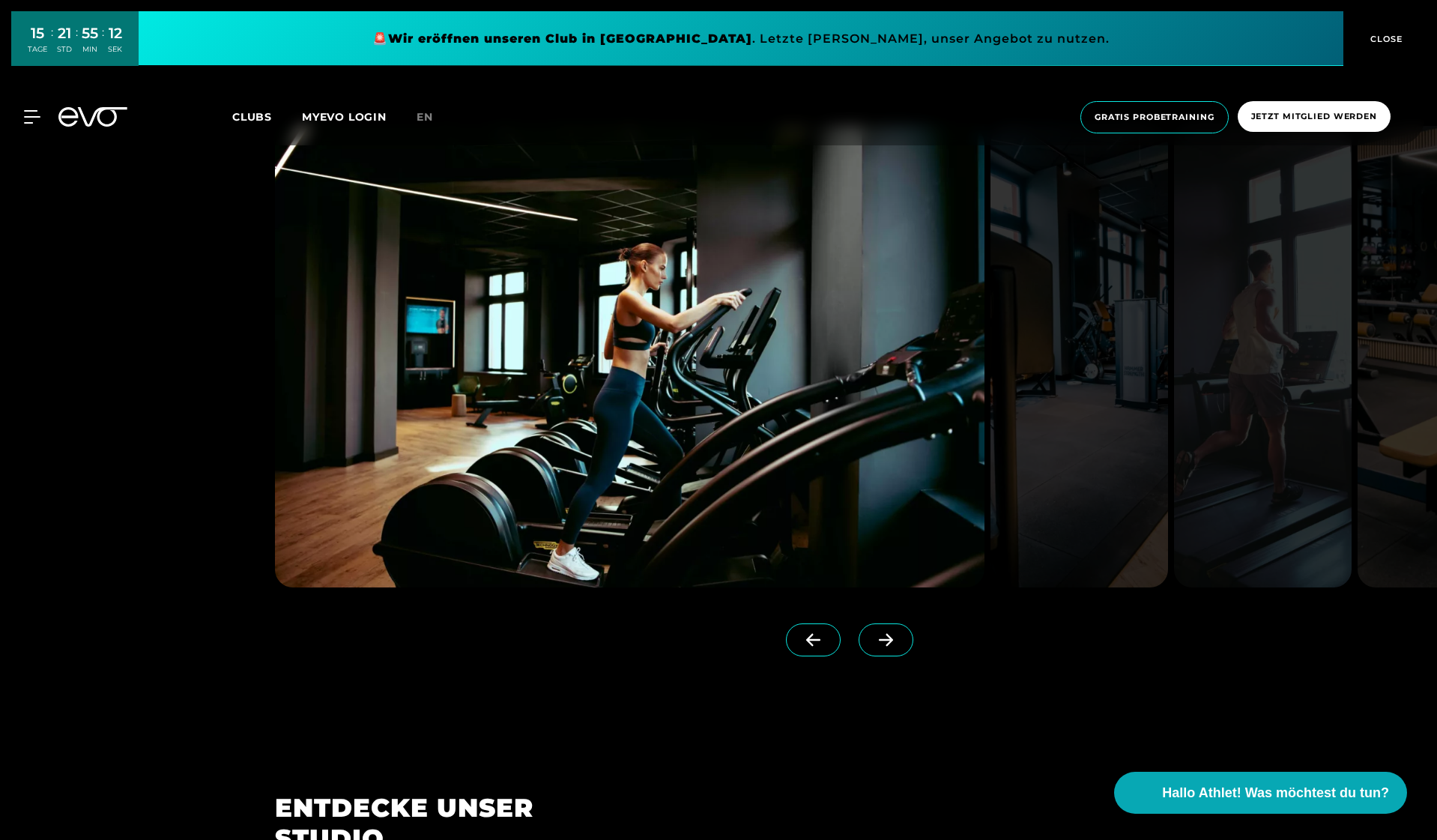
click at [896, 642] on icon at bounding box center [886, 639] width 26 height 13
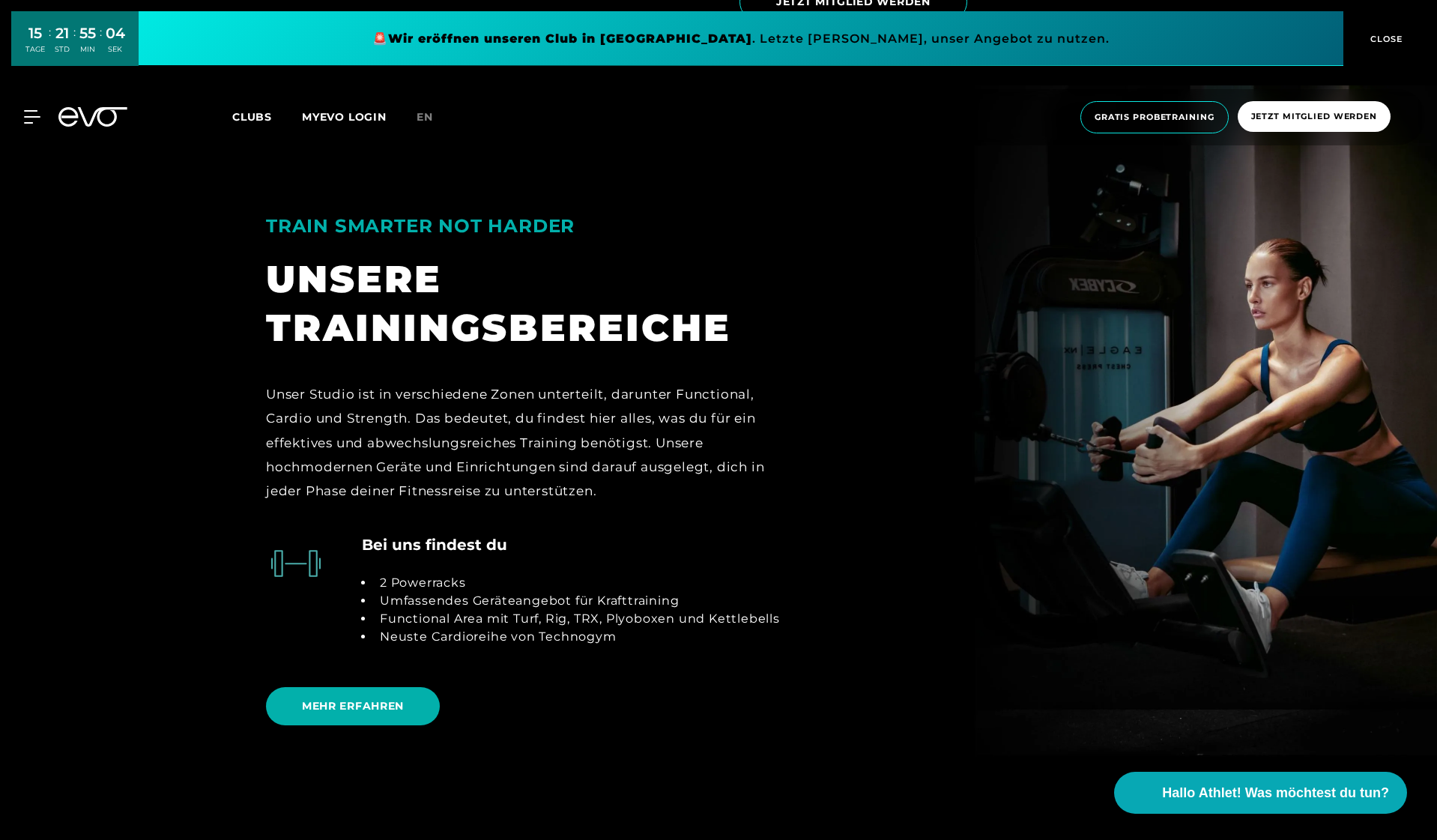
scroll to position [3266, 0]
